Goal: Task Accomplishment & Management: Manage account settings

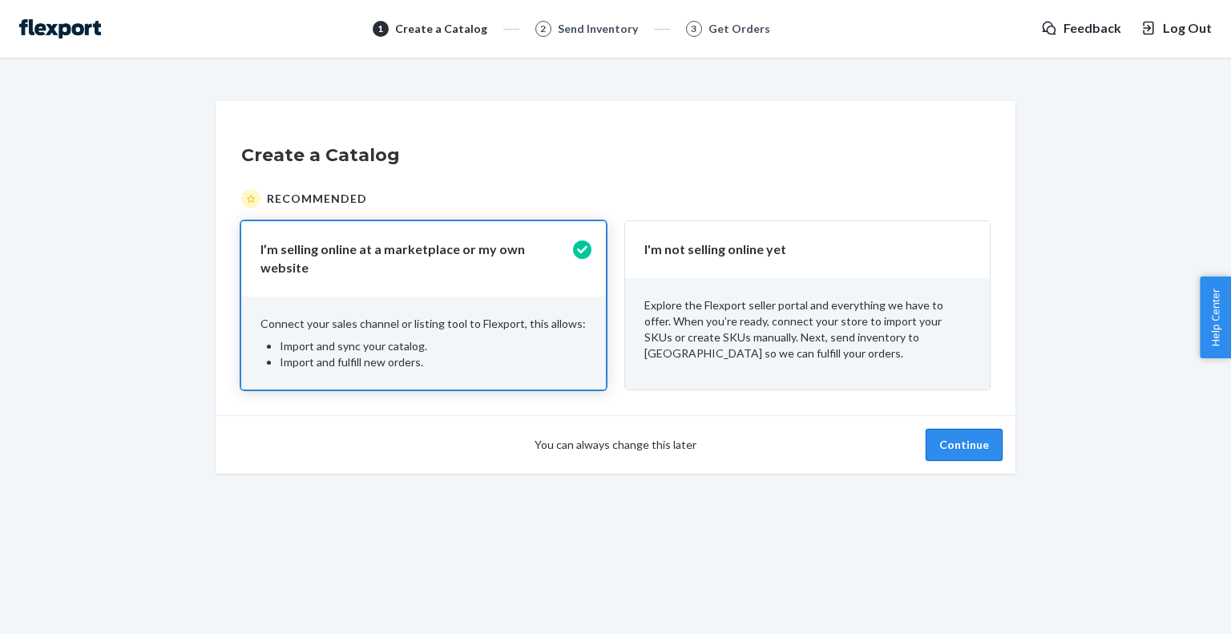
click at [963, 441] on button "Continue" at bounding box center [963, 445] width 77 height 32
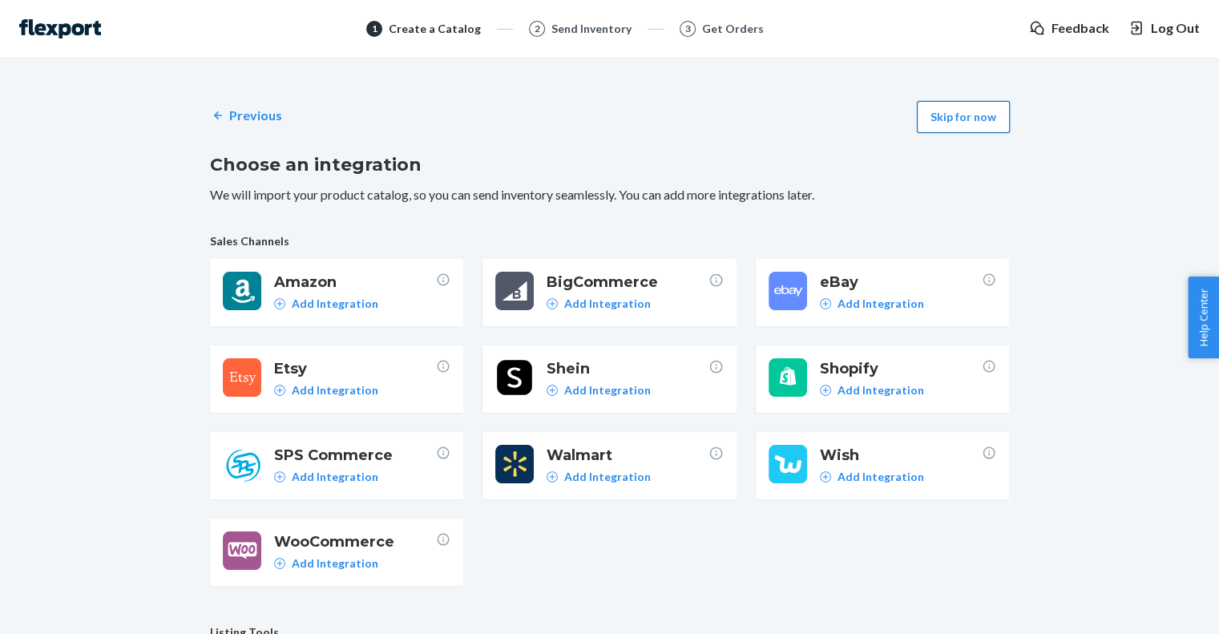
click at [977, 108] on button "Skip for now" at bounding box center [963, 117] width 93 height 32
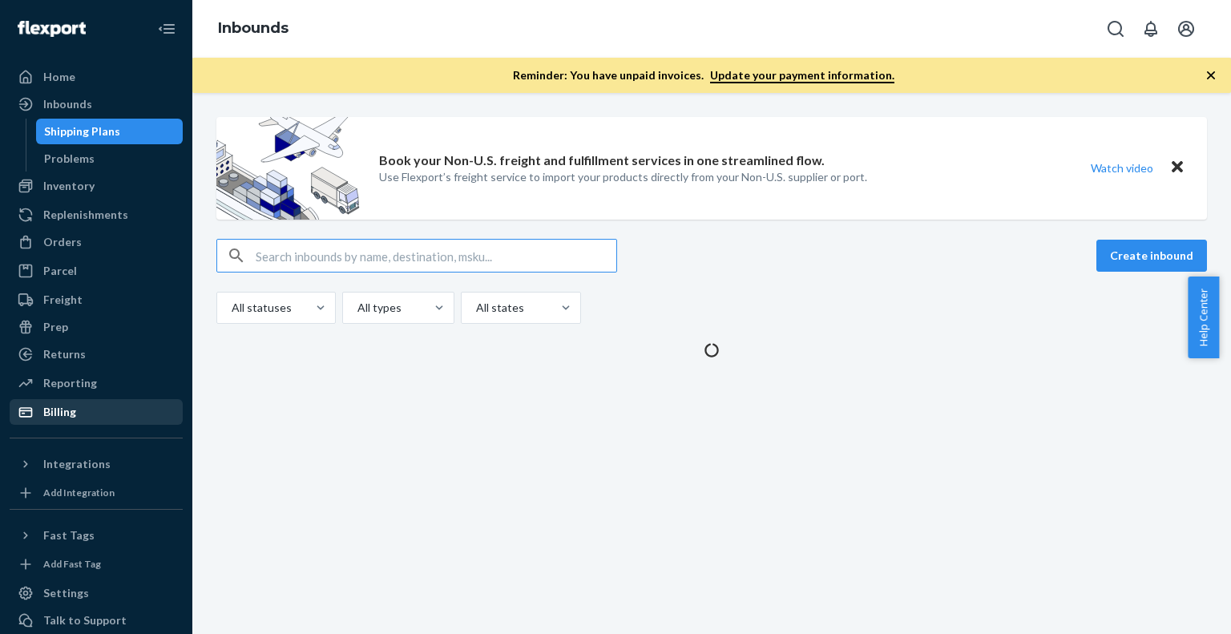
click at [61, 416] on div "Billing" at bounding box center [59, 412] width 33 height 16
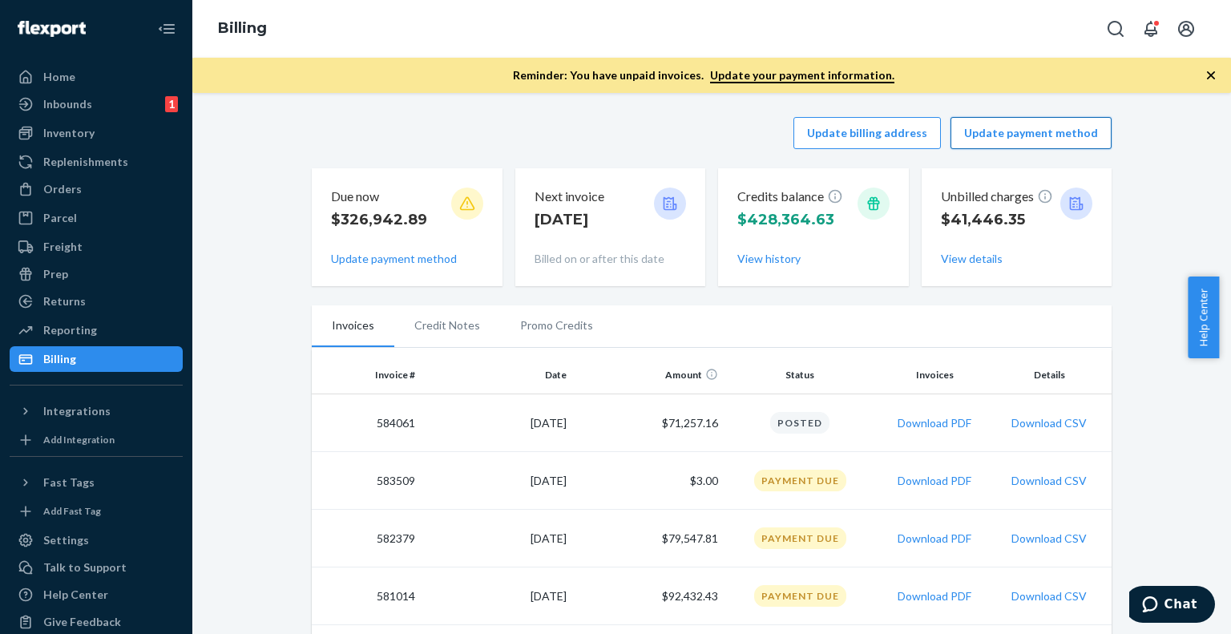
click at [1003, 136] on button "Update payment method" at bounding box center [1030, 133] width 161 height 32
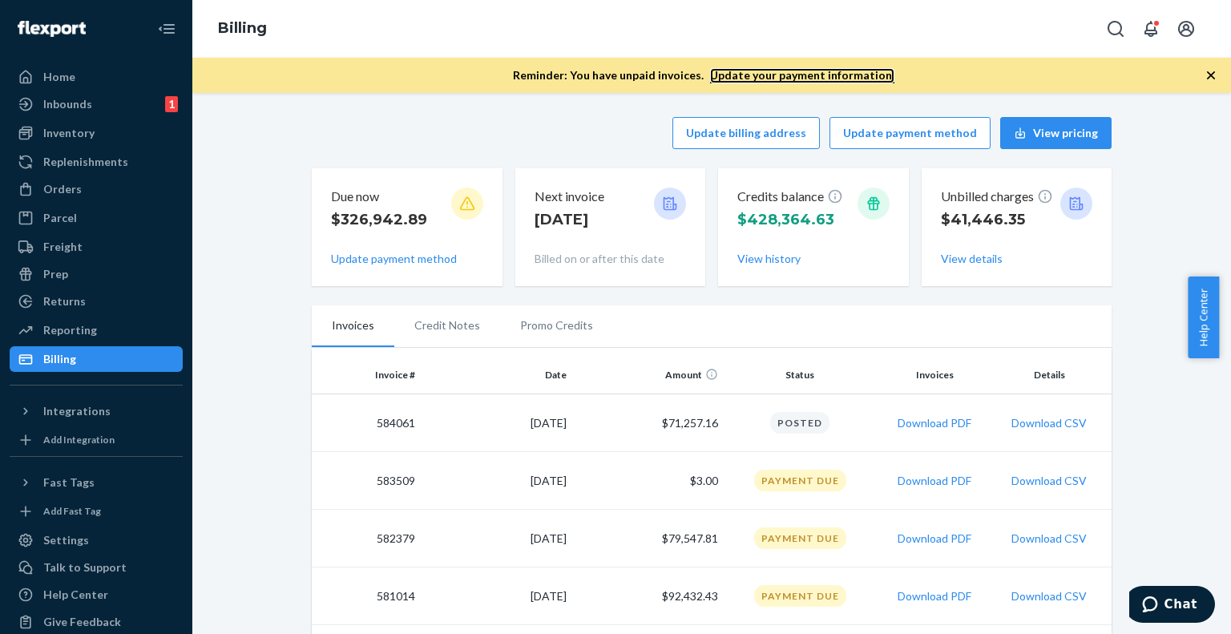
click at [849, 76] on link "Update your payment information." at bounding box center [802, 75] width 184 height 15
click at [930, 138] on button "Update payment method" at bounding box center [909, 133] width 161 height 32
